Goal: Task Accomplishment & Management: Complete application form

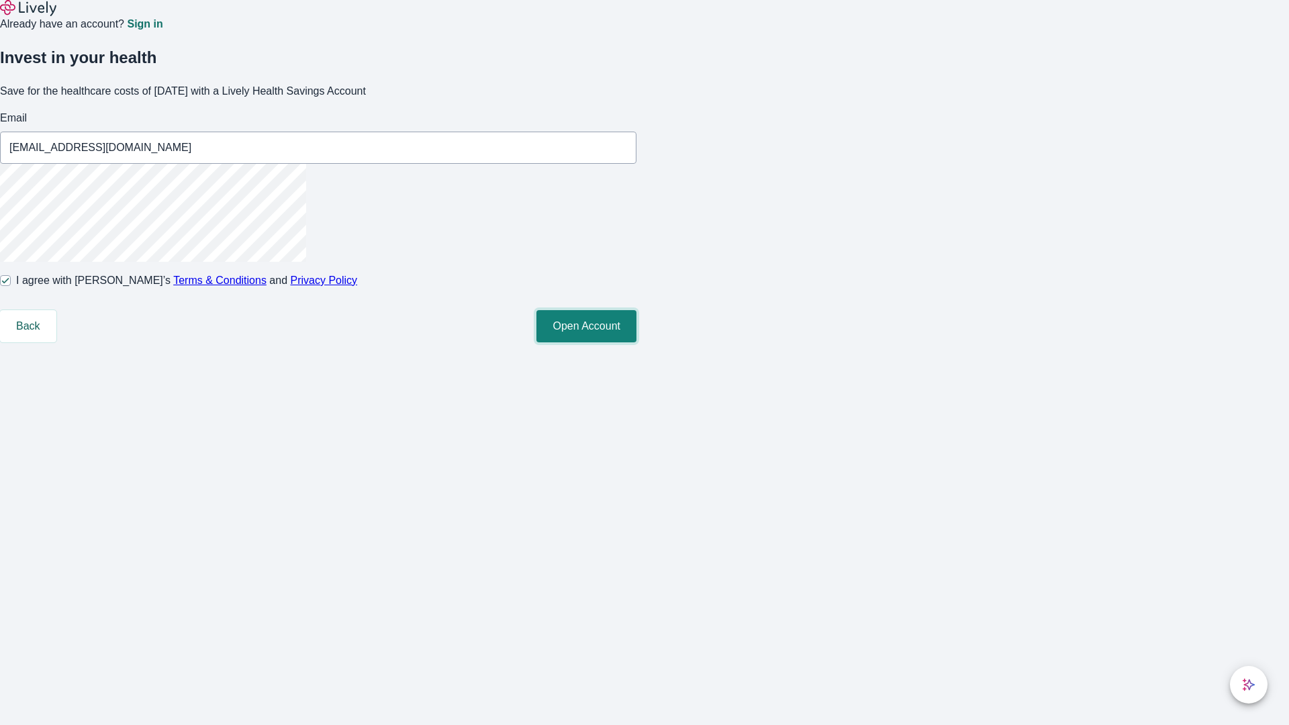
click at [636, 342] on button "Open Account" at bounding box center [586, 326] width 100 height 32
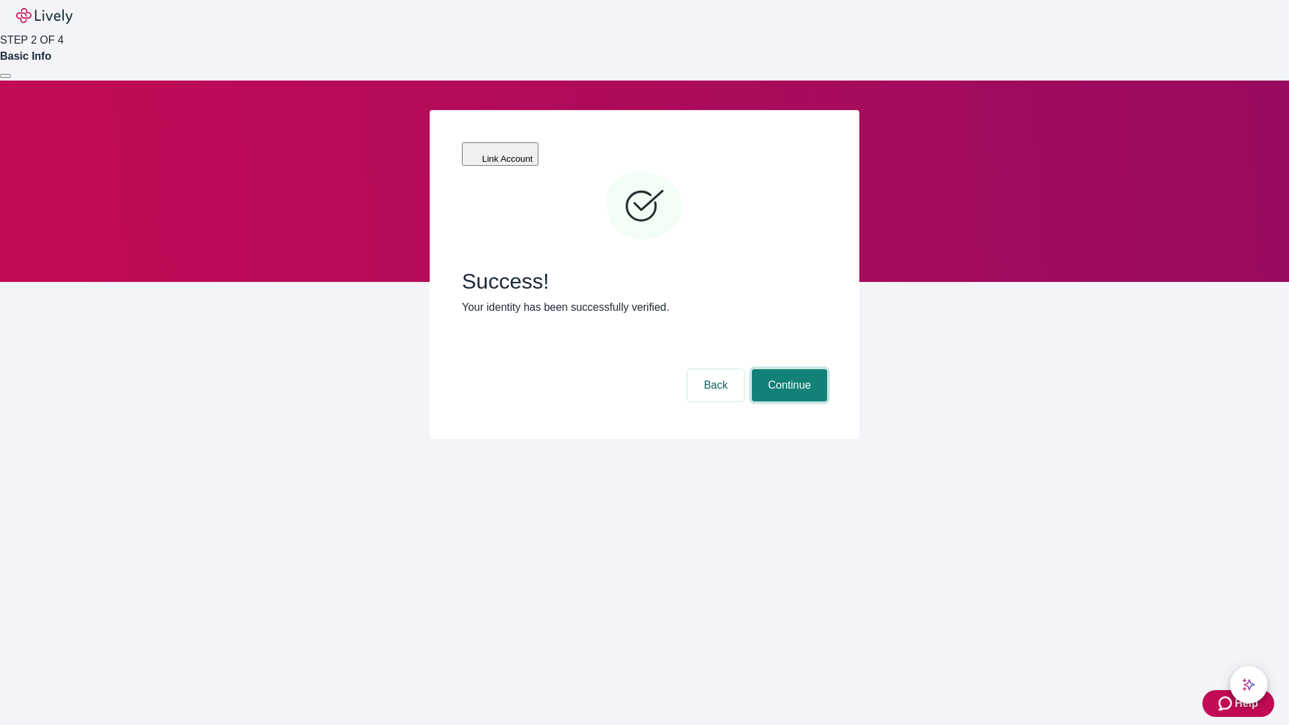
click at [787, 369] on button "Continue" at bounding box center [789, 385] width 75 height 32
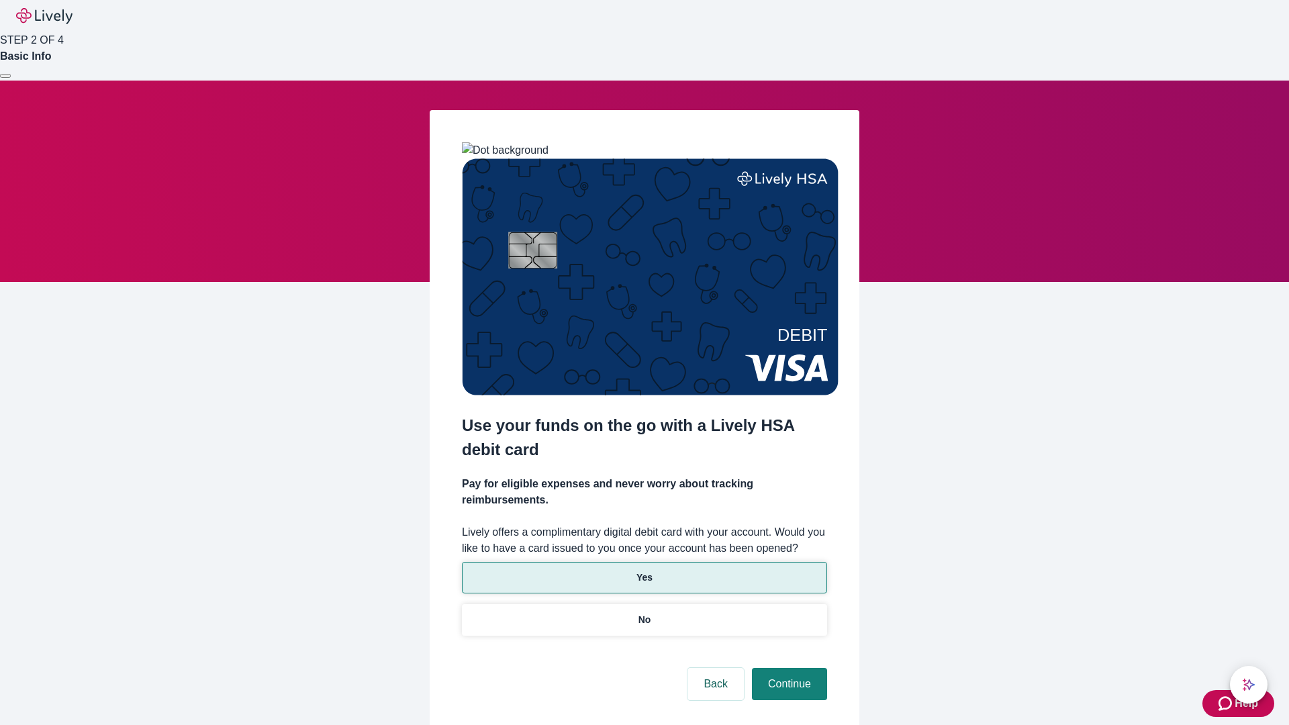
click at [644, 570] on p "Yes" at bounding box center [644, 577] width 16 height 14
click at [787, 668] on button "Continue" at bounding box center [789, 684] width 75 height 32
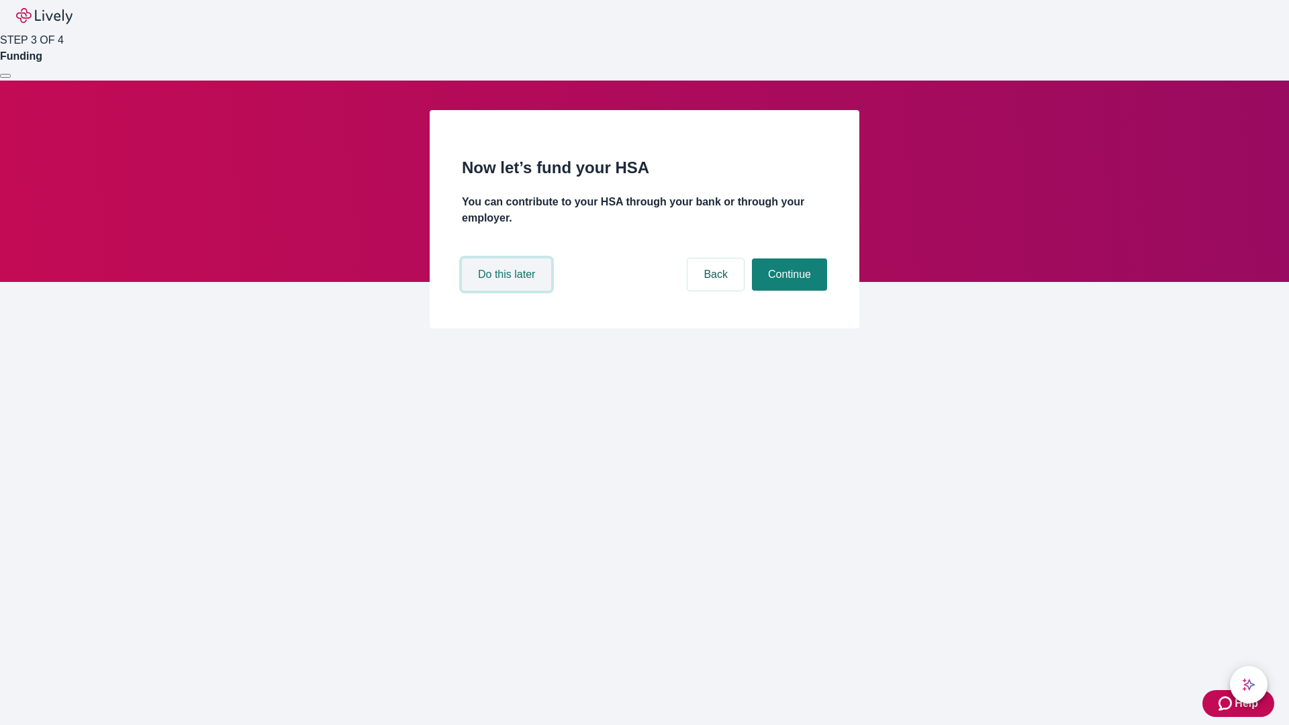
click at [508, 291] on button "Do this later" at bounding box center [506, 274] width 89 height 32
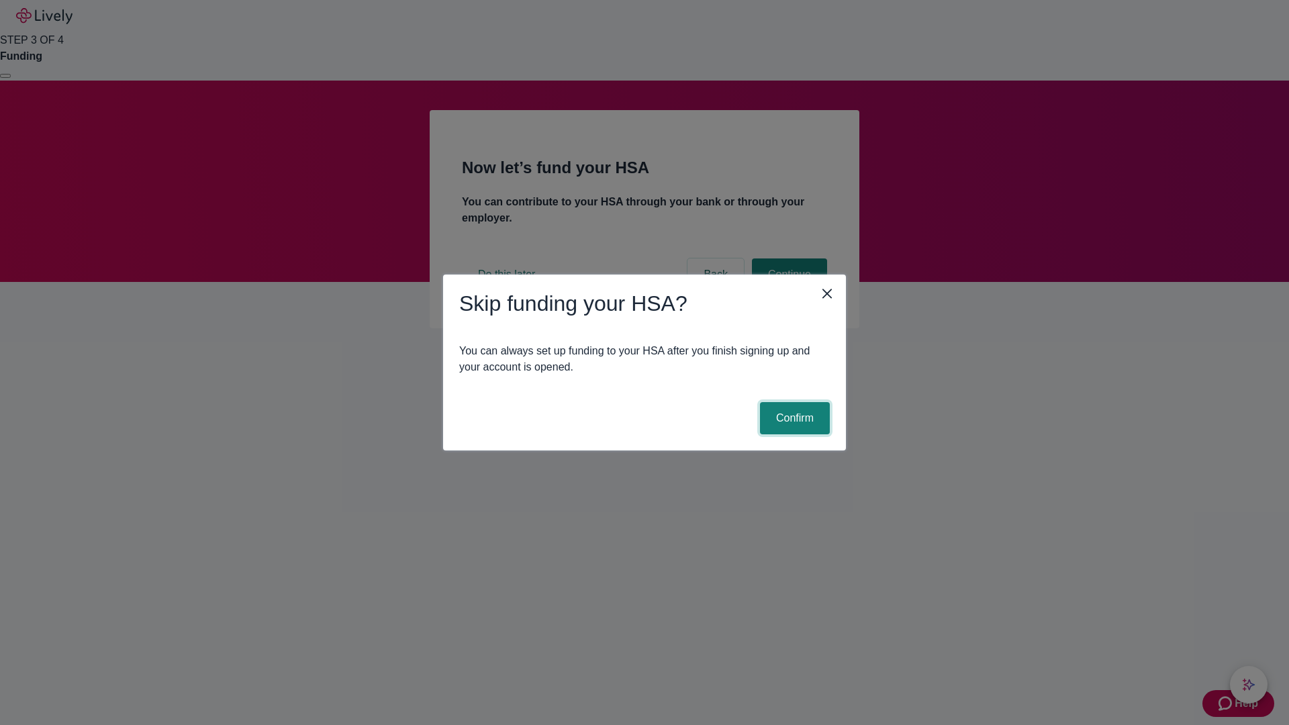
click at [793, 418] on button "Confirm" at bounding box center [795, 418] width 70 height 32
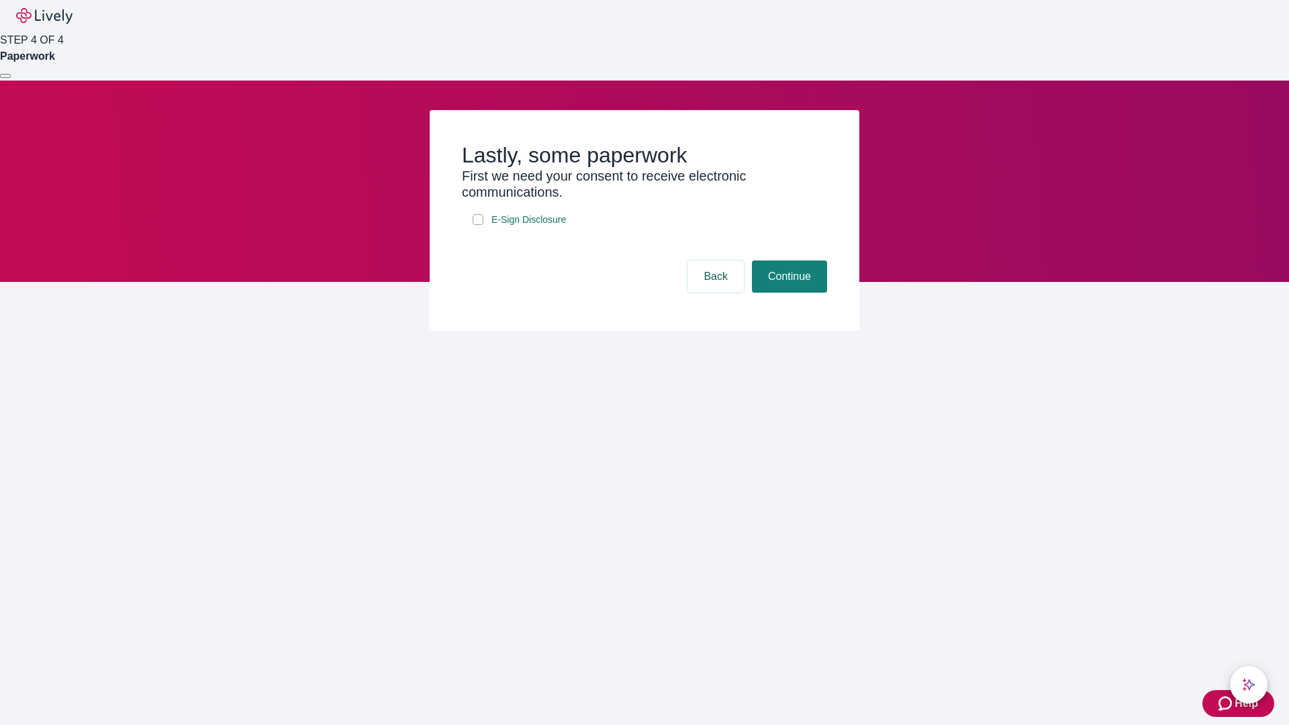
click at [478, 225] on input "E-Sign Disclosure" at bounding box center [477, 219] width 11 height 11
checkbox input "true"
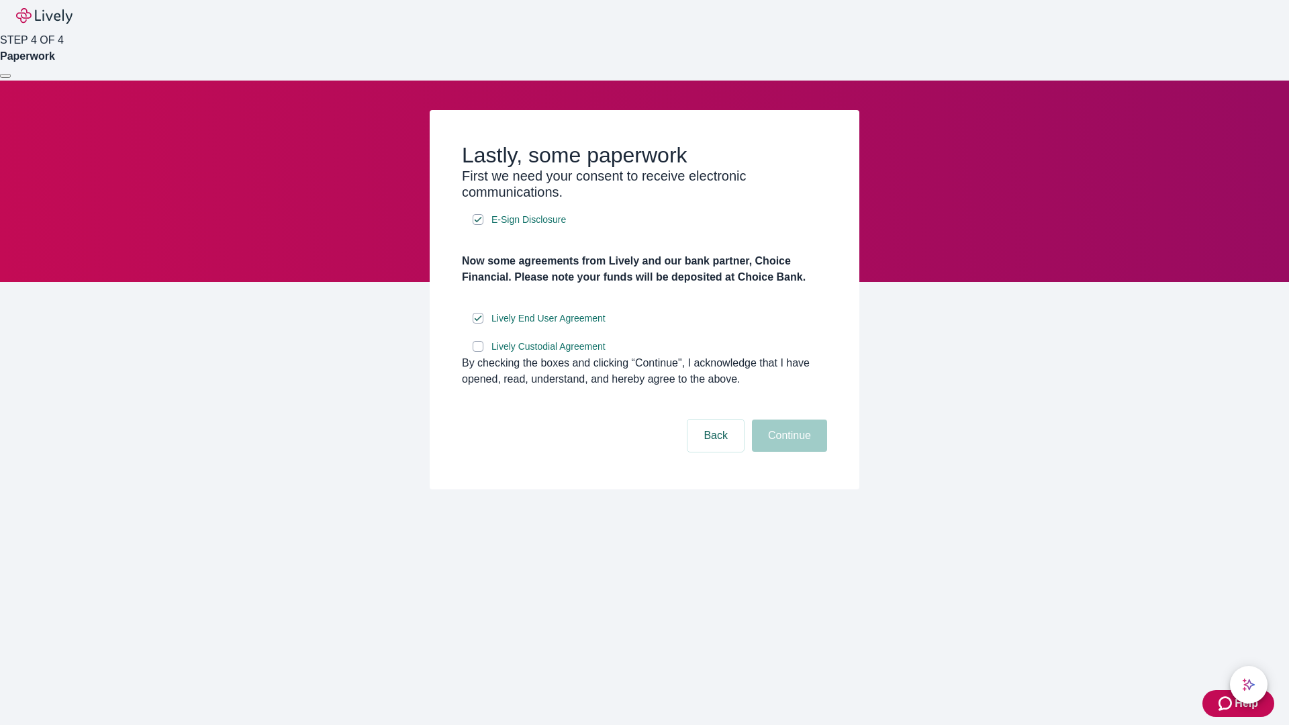
click at [478, 352] on input "Lively Custodial Agreement" at bounding box center [477, 346] width 11 height 11
checkbox input "true"
click at [787, 452] on button "Continue" at bounding box center [789, 435] width 75 height 32
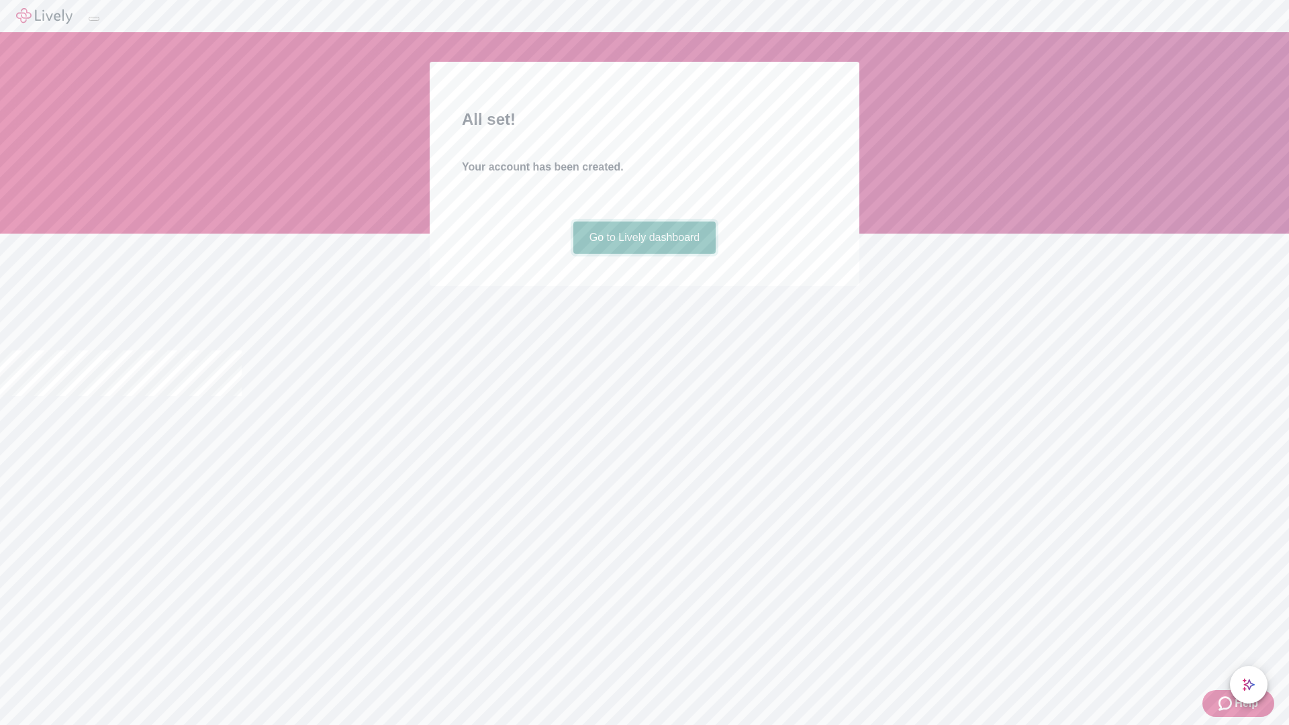
click at [644, 254] on link "Go to Lively dashboard" at bounding box center [644, 237] width 143 height 32
